Goal: Task Accomplishment & Management: Use online tool/utility

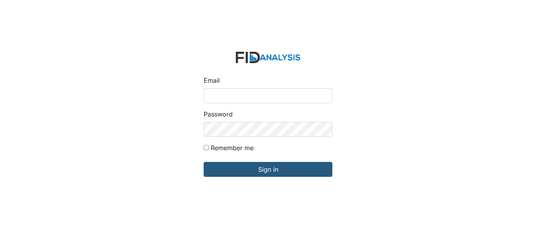
click at [258, 92] on input "Email" at bounding box center [268, 95] width 129 height 15
type input "[EMAIL_ADDRESS][DOMAIN_NAME]"
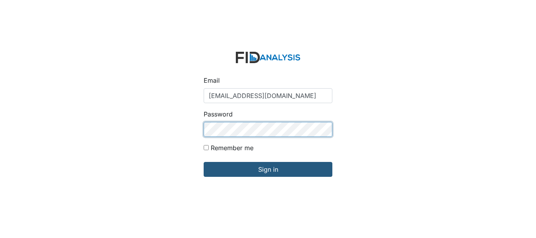
click at [204, 162] on input "Sign in" at bounding box center [268, 169] width 129 height 15
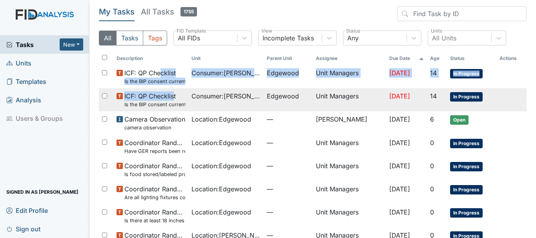
drag, startPoint x: 161, startPoint y: 75, endPoint x: 172, endPoint y: 100, distance: 27.4
click at [172, 100] on tbody "ICF: QP Checklist Is the BIP consent current? (document the date, BIP number in…" at bounding box center [312, 169] width 427 height 209
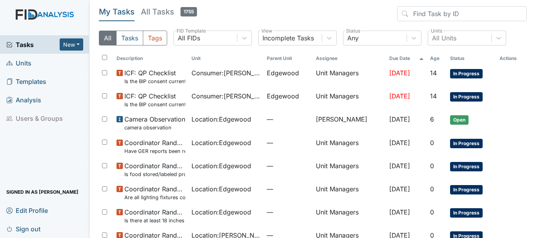
click at [83, 134] on div "Tasks New Form Inspection Document Bundle Units Templates Analysis Users & Grou…" at bounding box center [44, 136] width 89 height 203
